Goal: Obtain resource: Download file/media

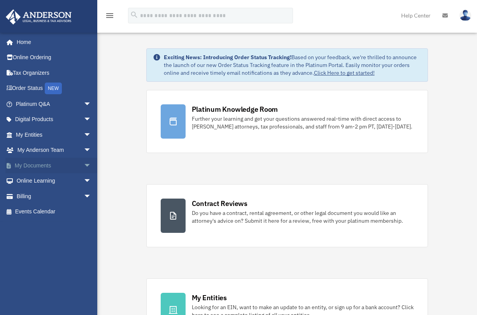
click at [42, 163] on link "My Documents arrow_drop_down" at bounding box center [54, 166] width 98 height 16
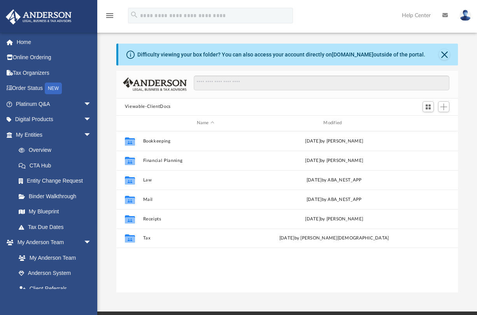
scroll to position [171, 336]
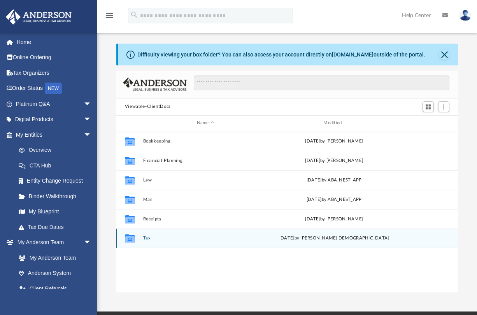
click at [147, 238] on button "Tax" at bounding box center [205, 237] width 125 height 5
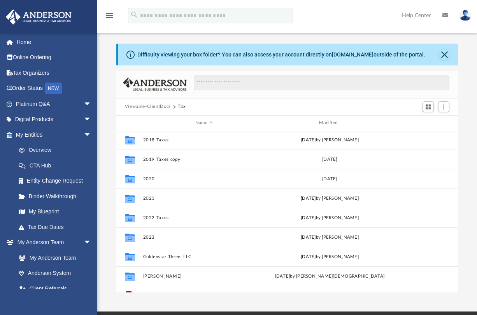
scroll to position [0, 0]
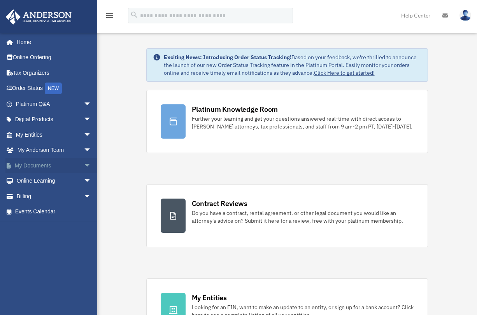
click at [29, 162] on link "My Documents arrow_drop_down" at bounding box center [54, 166] width 98 height 16
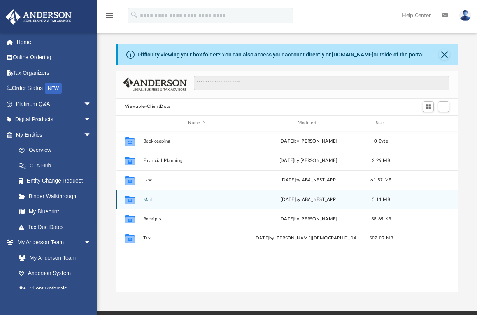
scroll to position [171, 336]
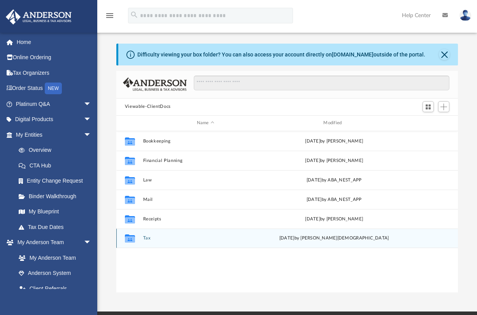
click at [148, 238] on button "Tax" at bounding box center [205, 237] width 125 height 5
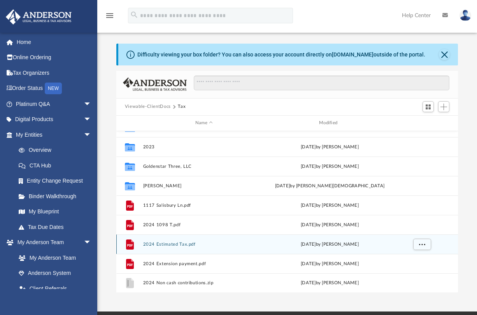
scroll to position [91, 0]
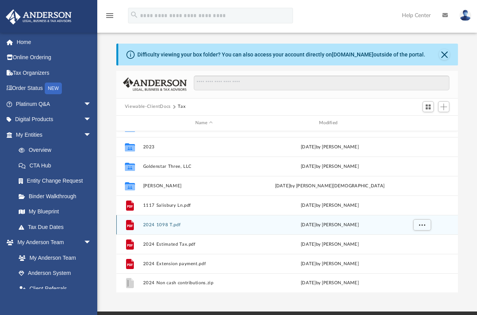
click at [167, 226] on button "2024 1098 T.pdf" at bounding box center [204, 224] width 122 height 5
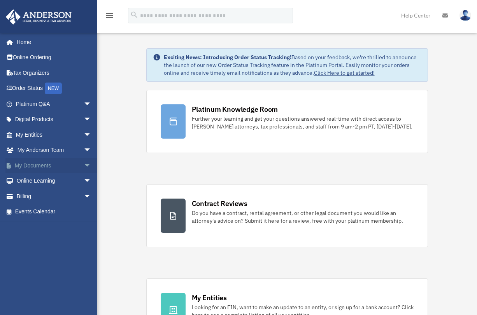
click at [45, 162] on link "My Documents arrow_drop_down" at bounding box center [54, 166] width 98 height 16
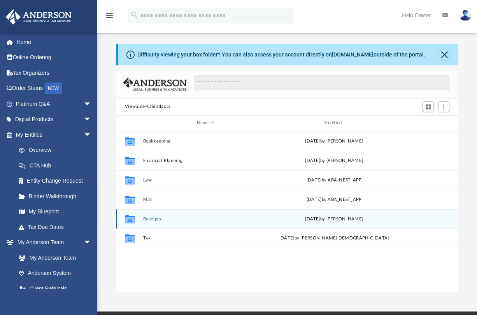
scroll to position [171, 336]
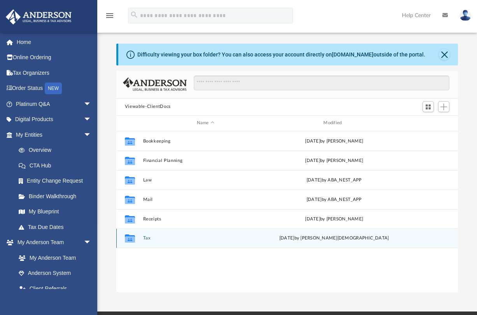
click at [146, 239] on button "Tax" at bounding box center [205, 237] width 125 height 5
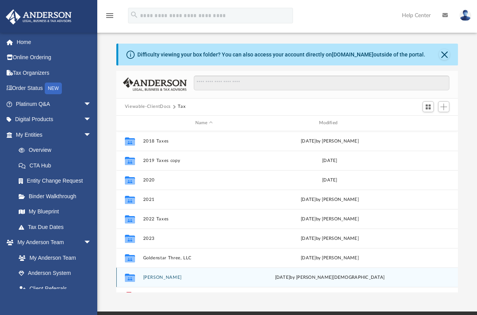
click at [176, 277] on button "[PERSON_NAME]" at bounding box center [204, 276] width 122 height 5
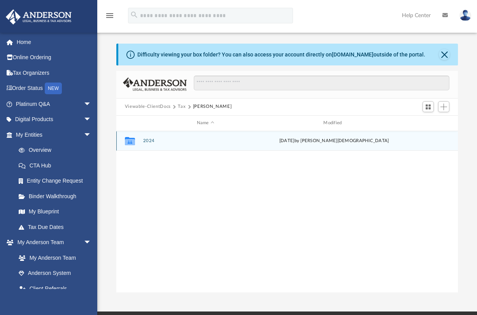
click at [147, 141] on button "2024" at bounding box center [205, 140] width 125 height 5
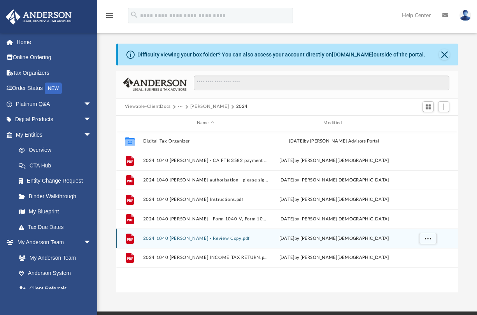
click at [223, 238] on button "2024 1040 [PERSON_NAME] - Review Copy.pdf" at bounding box center [205, 237] width 125 height 5
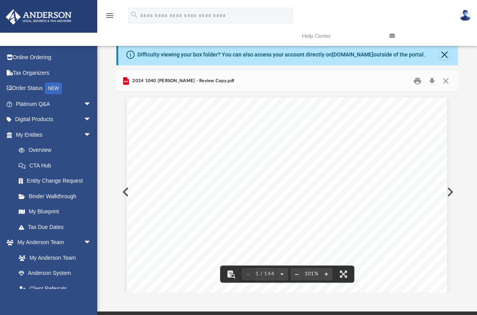
scroll to position [0, 0]
click at [417, 82] on button "Print" at bounding box center [418, 81] width 16 height 12
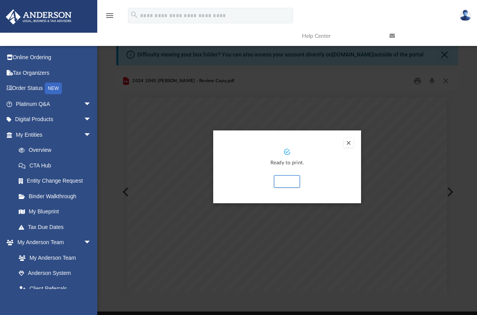
click at [283, 233] on div "Preview" at bounding box center [238, 157] width 477 height 315
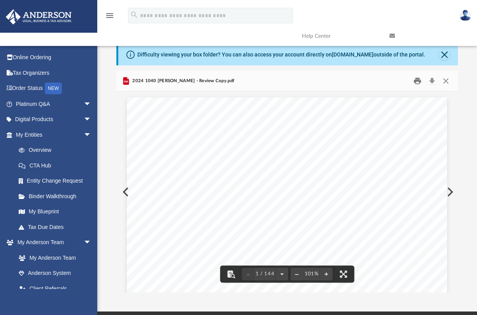
click at [416, 82] on button "Print" at bounding box center [418, 81] width 16 height 12
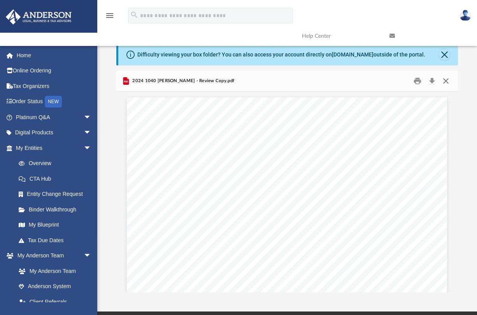
click at [445, 81] on button "Close" at bounding box center [446, 81] width 14 height 12
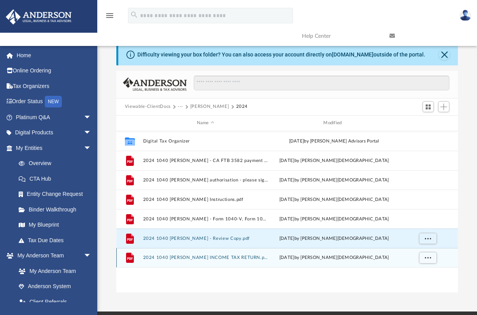
click at [207, 256] on button "2024 1040 Roseman, Steven - TRENTON INCOME TAX RETURN.pdf" at bounding box center [205, 257] width 125 height 5
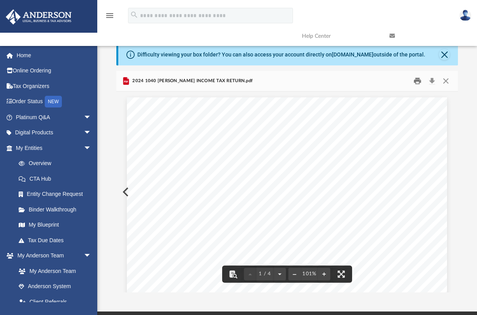
click at [417, 80] on button "Print" at bounding box center [418, 81] width 16 height 12
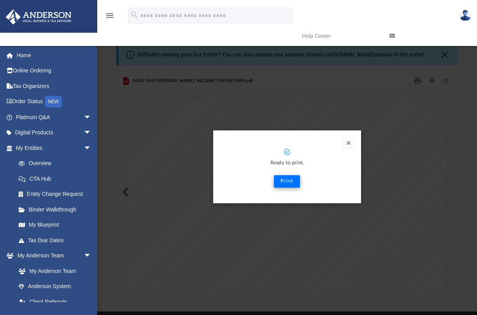
click at [287, 180] on button "Print" at bounding box center [287, 181] width 26 height 12
